Goal: Use online tool/utility: Utilize a website feature to perform a specific function

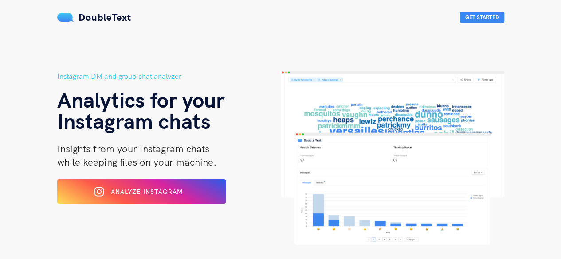
click at [186, 191] on div "Analyze Instagram" at bounding box center [141, 192] width 137 height 14
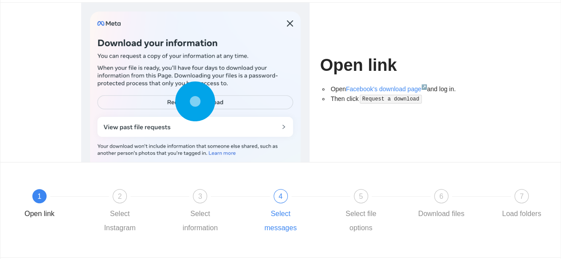
scroll to position [112, 0]
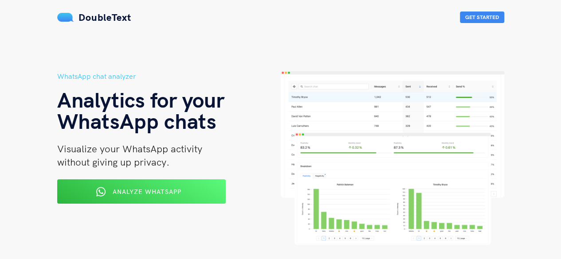
click at [130, 174] on div "WhatsApp chat analyzer Analytics for your WhatsApp chats Visualize your WhatsAp…" at bounding box center [169, 158] width 224 height 174
click at [133, 187] on div "Analyze WhatsApp" at bounding box center [141, 192] width 140 height 14
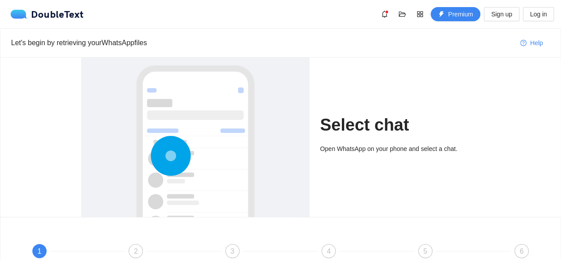
scroll to position [44, 0]
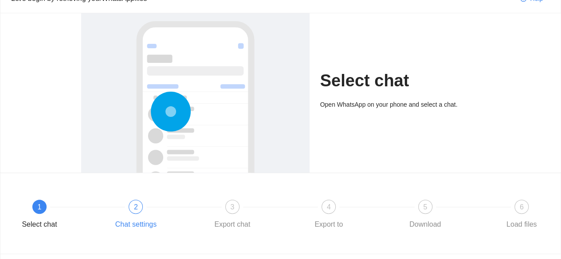
click at [133, 202] on div "2" at bounding box center [136, 207] width 14 height 14
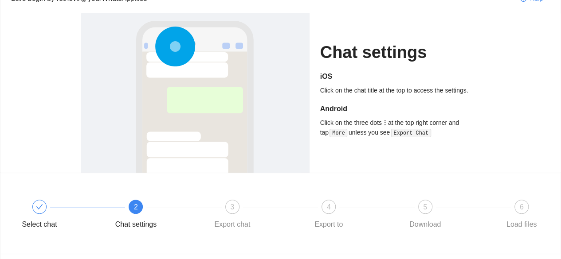
click at [329, 200] on div "4" at bounding box center [329, 207] width 14 height 14
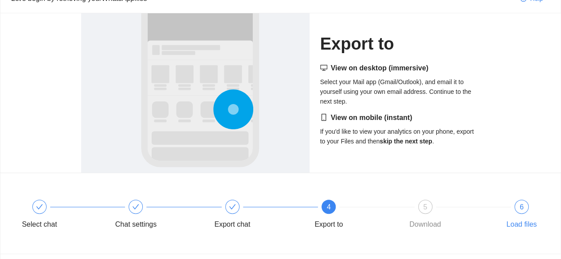
click at [523, 200] on div "6" at bounding box center [521, 207] width 14 height 14
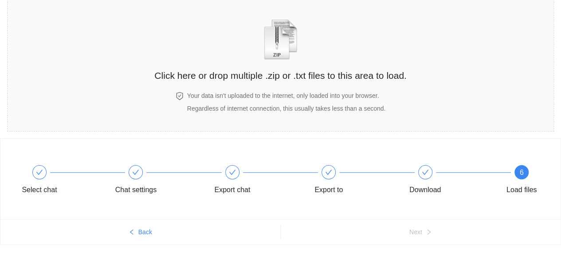
scroll to position [60, 0]
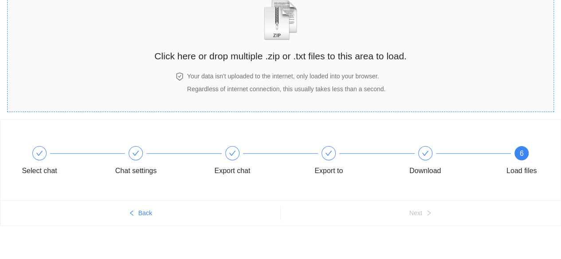
drag, startPoint x: 153, startPoint y: 80, endPoint x: 181, endPoint y: 85, distance: 28.3
click at [181, 85] on div "Your data isn't uploaded to the internet, only loaded into your browser. Regard…" at bounding box center [280, 82] width 255 height 23
click at [304, 21] on div "Click here or drop multiple .zip or .txt files to this area to load." at bounding box center [280, 23] width 252 height 79
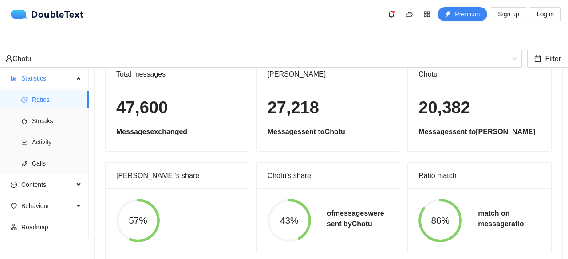
scroll to position [71, 0]
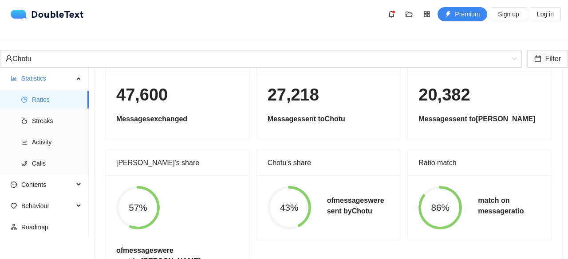
drag, startPoint x: 476, startPoint y: 193, endPoint x: 518, endPoint y: 215, distance: 46.6
click at [518, 215] on div "86% match on message ratio" at bounding box center [479, 207] width 138 height 43
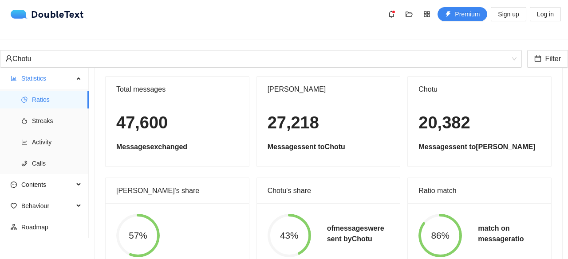
scroll to position [0, 0]
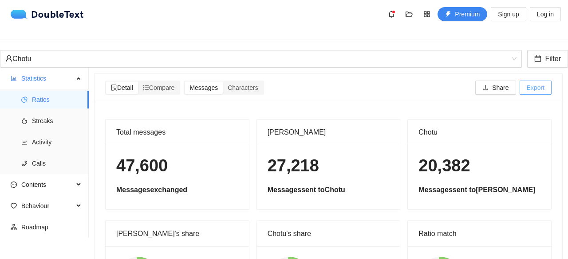
click at [526, 83] on span "Export" at bounding box center [535, 88] width 18 height 10
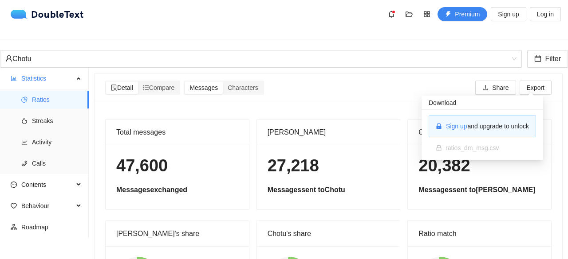
click at [514, 96] on div "Download" at bounding box center [482, 103] width 122 height 14
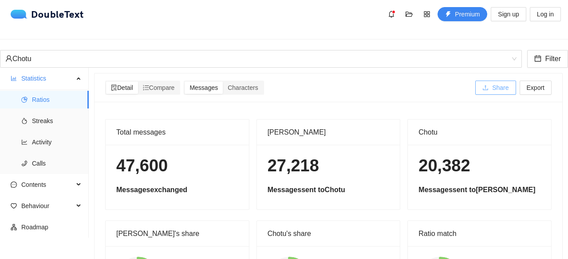
click at [492, 83] on span "Share" at bounding box center [500, 88] width 16 height 10
click at [336, 81] on div "Detail Compare Messages Characters Share Export" at bounding box center [328, 88] width 450 height 14
click at [520, 81] on button "Export" at bounding box center [535, 88] width 32 height 14
click at [392, 86] on div "Detail Compare Messages Characters Share Export" at bounding box center [328, 88] width 450 height 14
click at [243, 82] on div "Characters" at bounding box center [243, 88] width 40 height 12
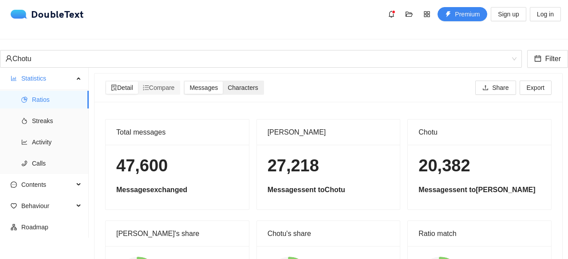
click at [263, 84] on div "Characters" at bounding box center [243, 88] width 40 height 12
click at [223, 82] on input "Characters" at bounding box center [223, 82] width 0 height 0
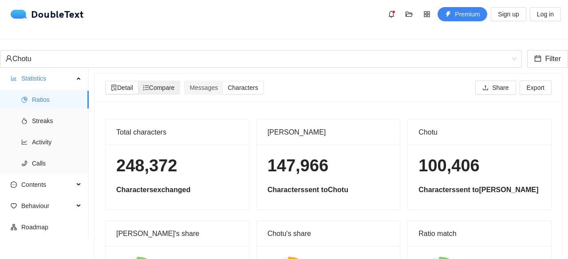
click at [158, 84] on span "Compare" at bounding box center [159, 87] width 32 height 7
click at [138, 82] on input "Compare" at bounding box center [138, 82] width 0 height 0
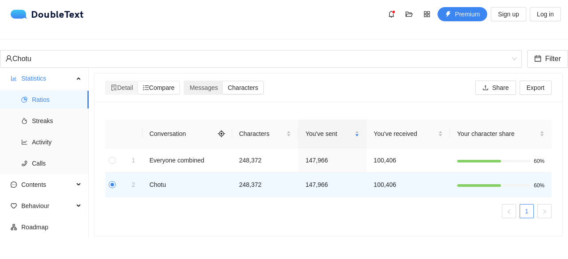
click at [209, 81] on div "Messages Characters" at bounding box center [224, 88] width 80 height 14
click at [208, 84] on span "Messages" at bounding box center [203, 87] width 28 height 7
click at [184, 82] on input "Messages" at bounding box center [184, 82] width 0 height 0
click at [51, 118] on span "Streaks" at bounding box center [57, 121] width 50 height 18
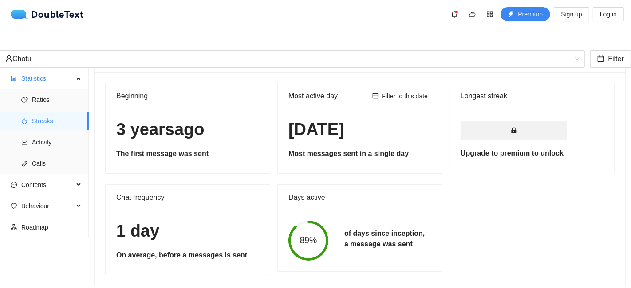
scroll to position [36, 0]
click at [412, 91] on span "Filter to this date" at bounding box center [405, 96] width 46 height 10
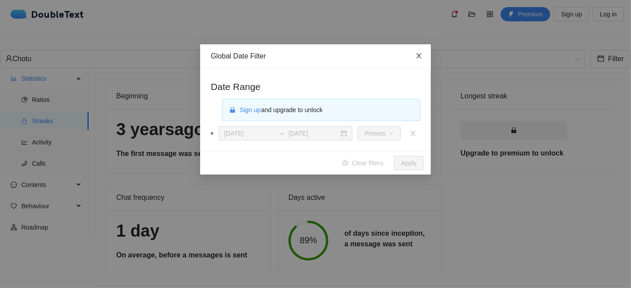
click at [421, 59] on icon "close" at bounding box center [418, 55] width 7 height 7
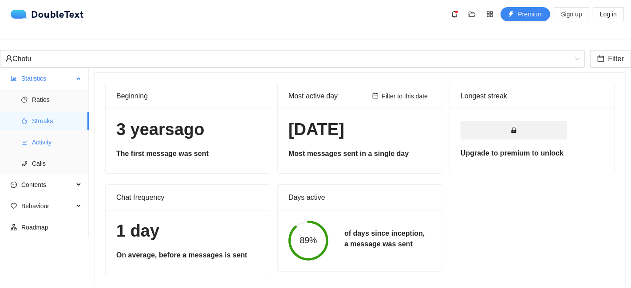
click at [70, 133] on span "Activity" at bounding box center [57, 142] width 50 height 18
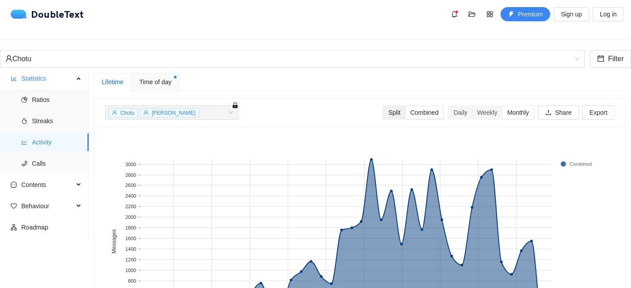
click at [394, 108] on div "Split" at bounding box center [394, 112] width 22 height 12
click at [383, 106] on input "Split" at bounding box center [383, 106] width 0 height 0
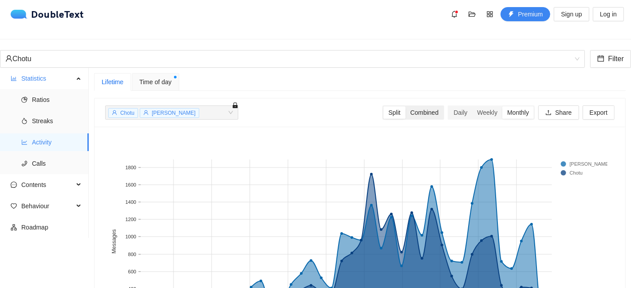
click at [414, 107] on div "Combined" at bounding box center [424, 112] width 38 height 12
click at [405, 106] on input "Combined" at bounding box center [405, 106] width 0 height 0
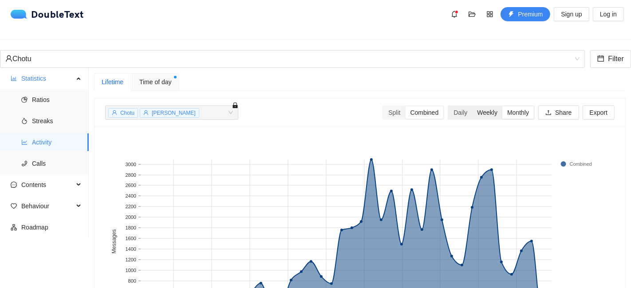
click at [489, 109] on div "Weekly" at bounding box center [487, 112] width 30 height 12
click at [472, 106] on input "Weekly" at bounding box center [472, 106] width 0 height 0
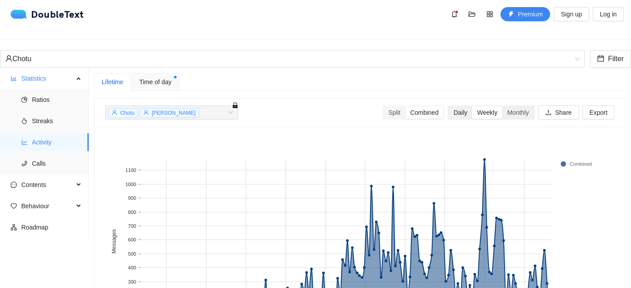
click at [456, 107] on div "Daily" at bounding box center [460, 112] width 24 height 12
click at [448, 106] on input "Daily" at bounding box center [448, 106] width 0 height 0
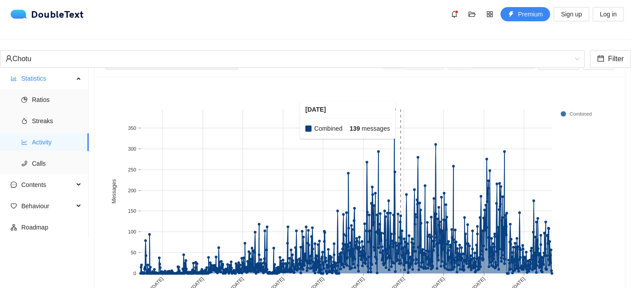
scroll to position [41, 0]
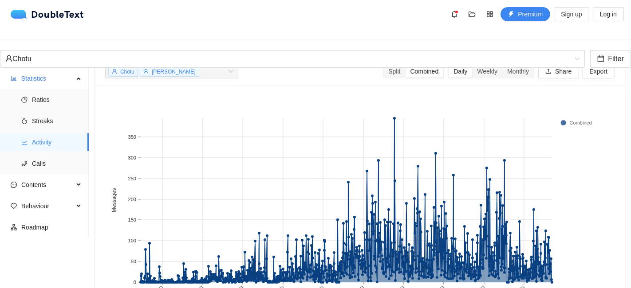
click at [394, 118] on icon at bounding box center [346, 200] width 411 height 164
click at [384, 68] on div "Split" at bounding box center [394, 71] width 22 height 12
click at [383, 65] on input "Split" at bounding box center [383, 65] width 0 height 0
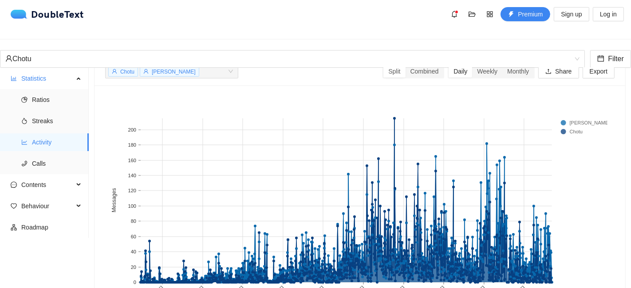
scroll to position [0, 0]
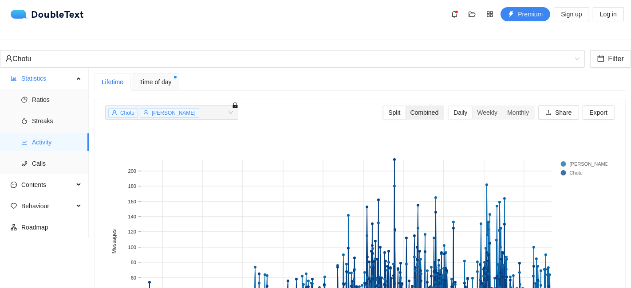
click at [416, 108] on div "Combined" at bounding box center [424, 112] width 38 height 12
click at [405, 106] on input "Combined" at bounding box center [405, 106] width 0 height 0
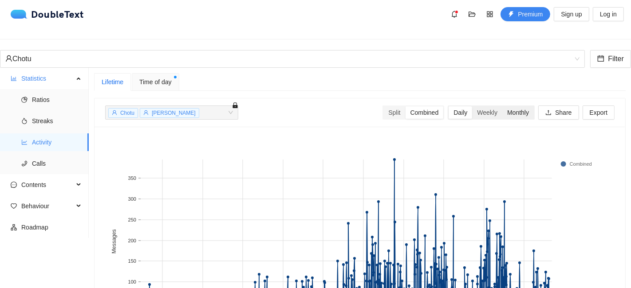
click at [510, 106] on div "Monthly" at bounding box center [517, 112] width 31 height 12
click at [502, 106] on input "Monthly" at bounding box center [502, 106] width 0 height 0
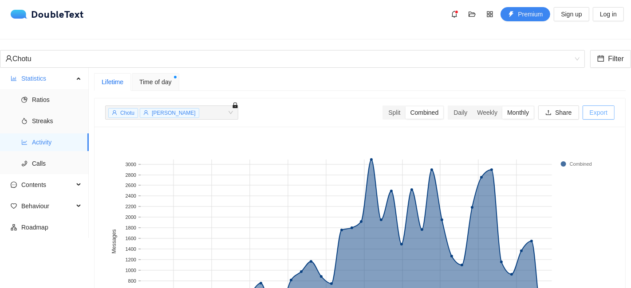
click at [561, 108] on span "Export" at bounding box center [598, 113] width 18 height 10
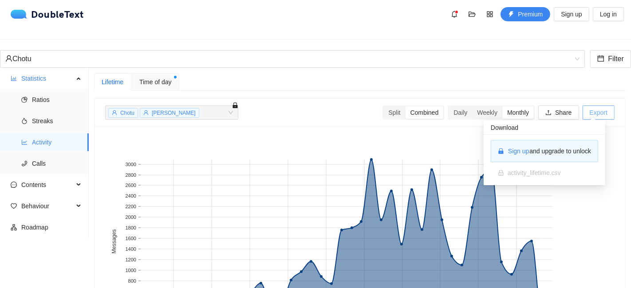
click at [561, 108] on span "Export" at bounding box center [598, 113] width 18 height 10
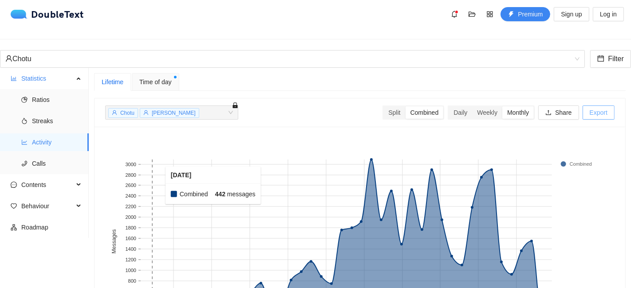
scroll to position [90, 0]
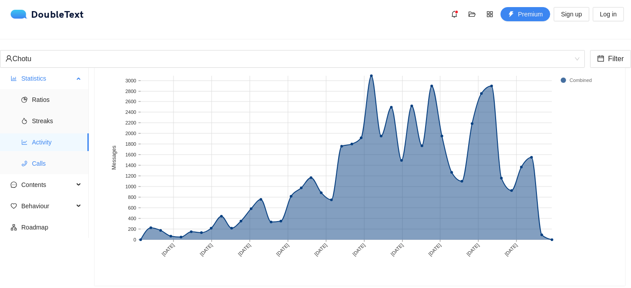
click at [68, 155] on span "Calls" at bounding box center [57, 164] width 50 height 18
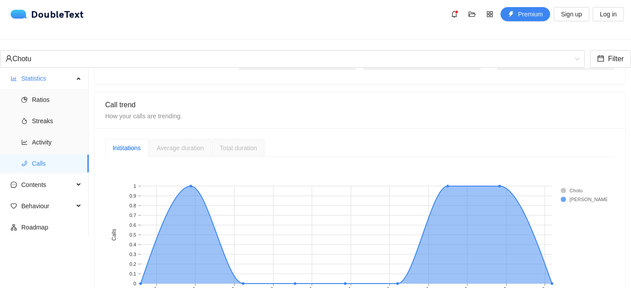
scroll to position [205, 0]
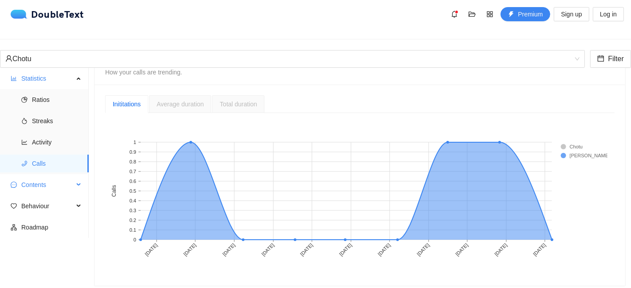
click at [42, 176] on span "Contents" at bounding box center [47, 185] width 52 height 18
click at [57, 202] on span "Word Cloud" at bounding box center [57, 206] width 50 height 18
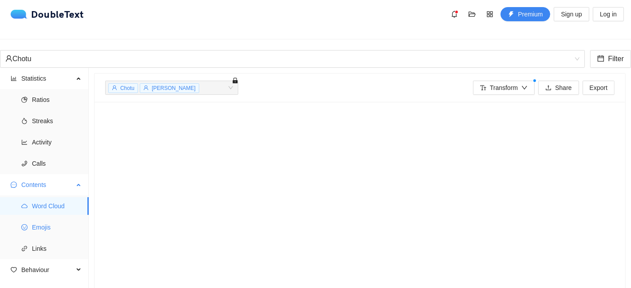
click at [44, 219] on span "Emojis" at bounding box center [57, 228] width 50 height 18
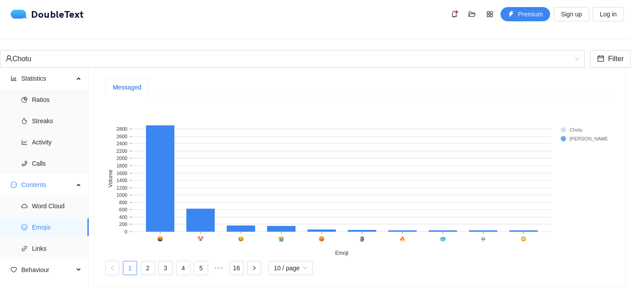
scroll to position [210, 0]
click at [67, 200] on span "Word Cloud" at bounding box center [57, 206] width 50 height 18
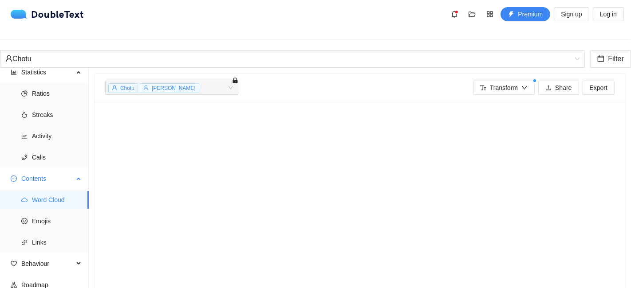
scroll to position [8, 0]
click at [59, 255] on span "Behaviour" at bounding box center [47, 262] width 52 height 18
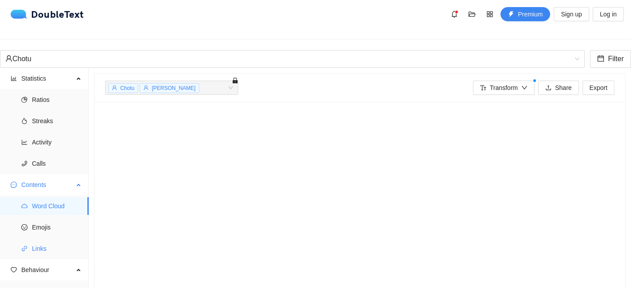
scroll to position [72, 0]
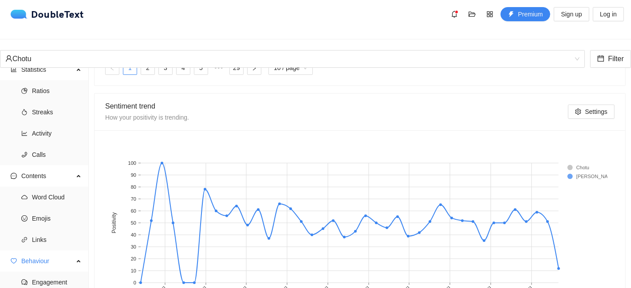
scroll to position [513, 0]
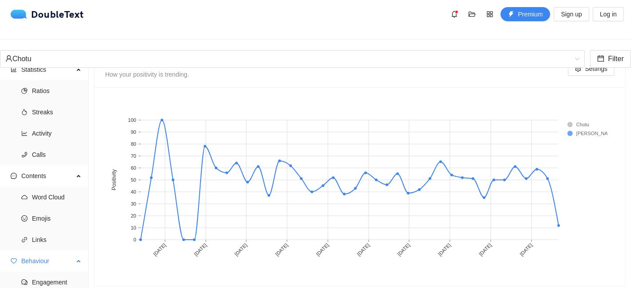
drag, startPoint x: 41, startPoint y: 196, endPoint x: 42, endPoint y: 204, distance: 8.4
click at [42, 252] on span "Behaviour" at bounding box center [47, 261] width 52 height 18
click at [36, 257] on span "Behaviour" at bounding box center [47, 262] width 52 height 18
click at [43, 259] on span "Engagement" at bounding box center [57, 283] width 50 height 18
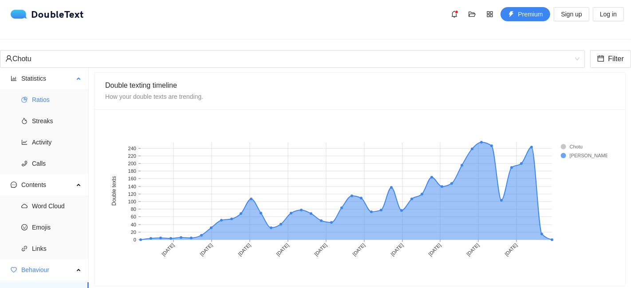
click at [54, 92] on span "Ratios" at bounding box center [57, 100] width 50 height 18
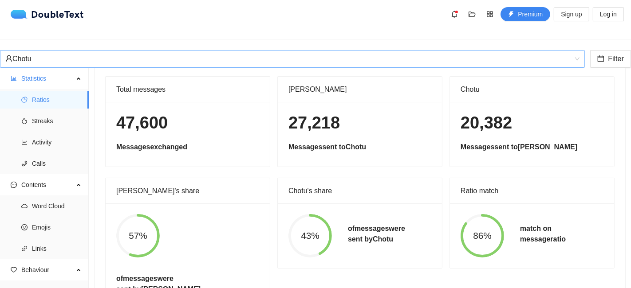
click at [76, 51] on div "Chotu" at bounding box center [288, 59] width 566 height 17
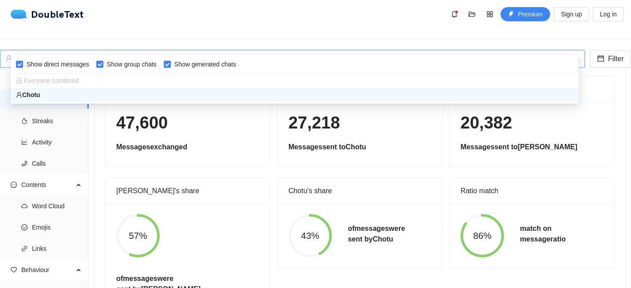
click at [76, 51] on div "Chotu" at bounding box center [288, 59] width 566 height 17
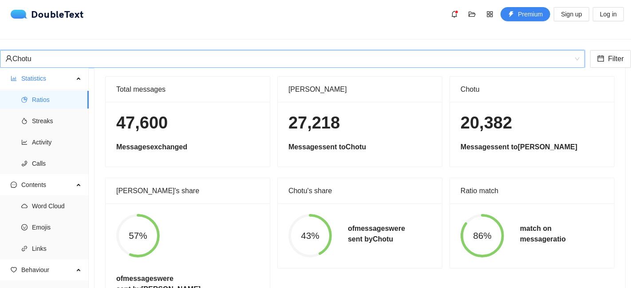
click at [114, 58] on div "ba69ac97e1d928 Chotu Filter" at bounding box center [315, 59] width 631 height 18
